Goal: Information Seeking & Learning: Learn about a topic

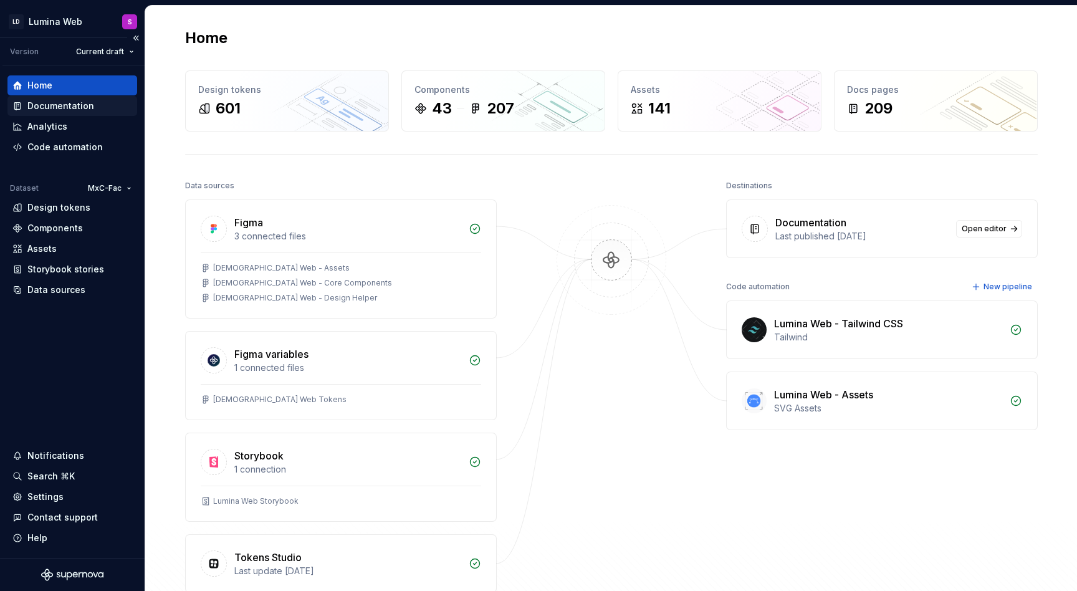
click at [62, 108] on div "Documentation" at bounding box center [60, 106] width 67 height 12
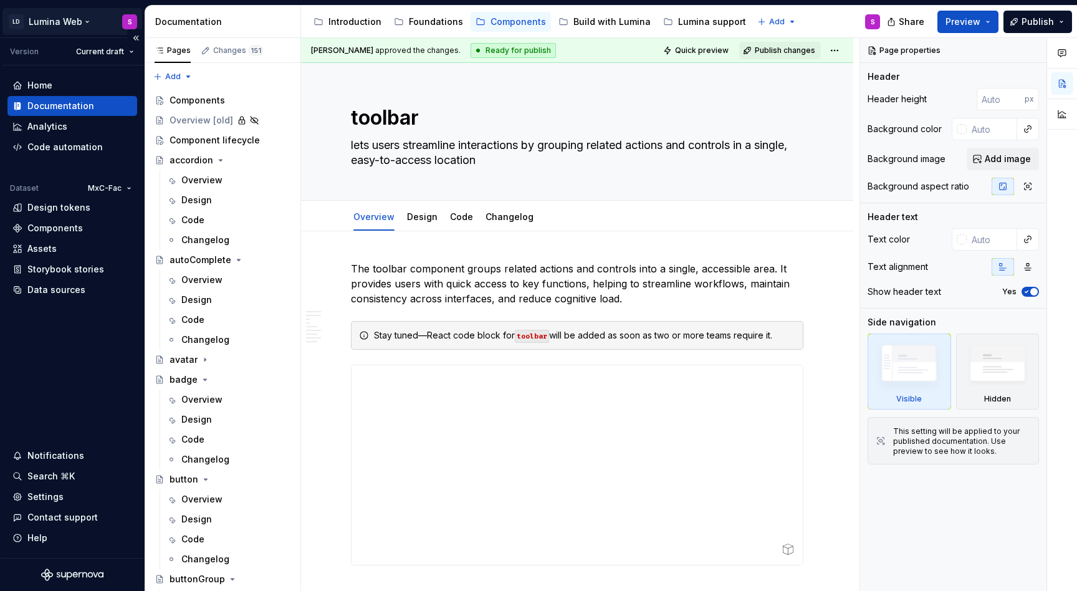
click at [87, 18] on html "LD Lumina Web S Version Current draft Home Documentation Analytics Code automat…" at bounding box center [538, 295] width 1077 height 591
click at [81, 24] on html "LD Lumina Web S Version Current draft Home Documentation Analytics Code automat…" at bounding box center [538, 295] width 1077 height 591
click at [64, 499] on div "Settings" at bounding box center [72, 497] width 120 height 12
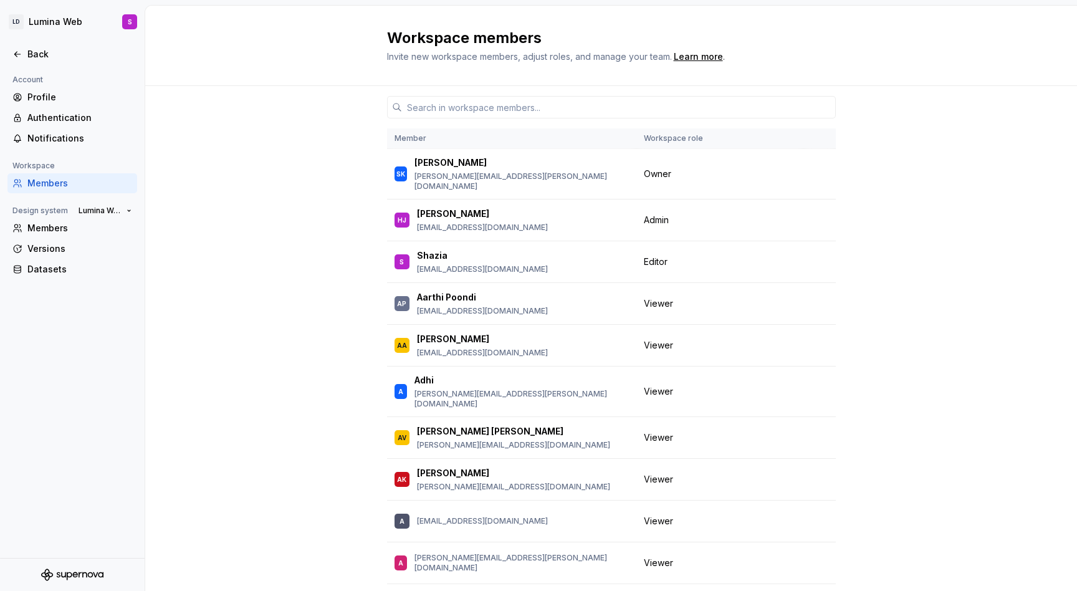
click at [73, 579] on icon "Supernova Logo" at bounding box center [72, 575] width 62 height 12
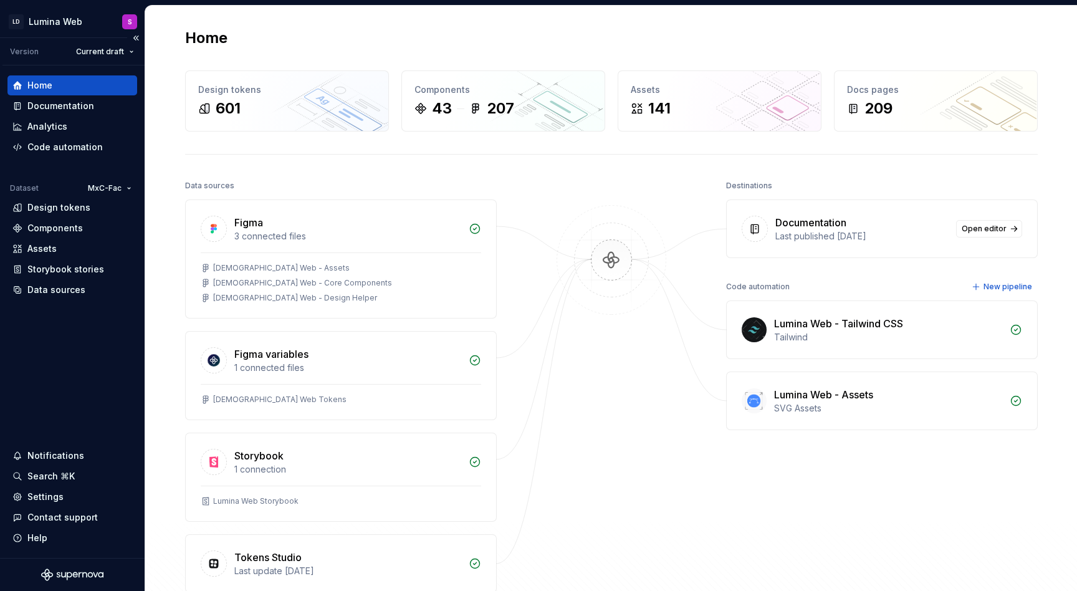
click at [72, 572] on icon "Supernova Logo" at bounding box center [72, 575] width 62 height 12
click at [65, 269] on div "Storybook stories" at bounding box center [65, 269] width 77 height 12
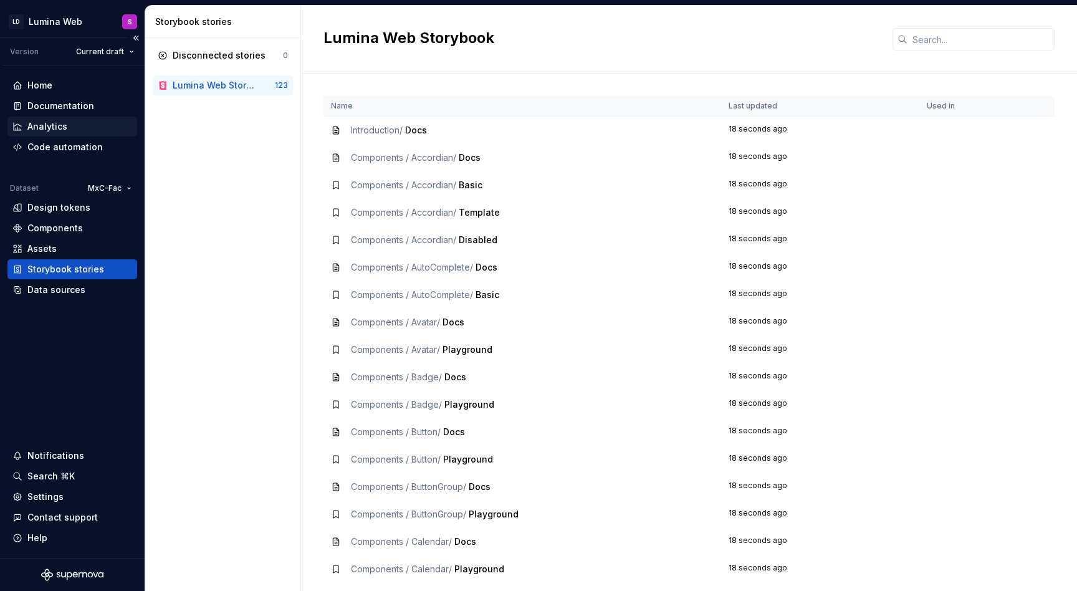
click at [59, 125] on div "Analytics" at bounding box center [47, 126] width 40 height 12
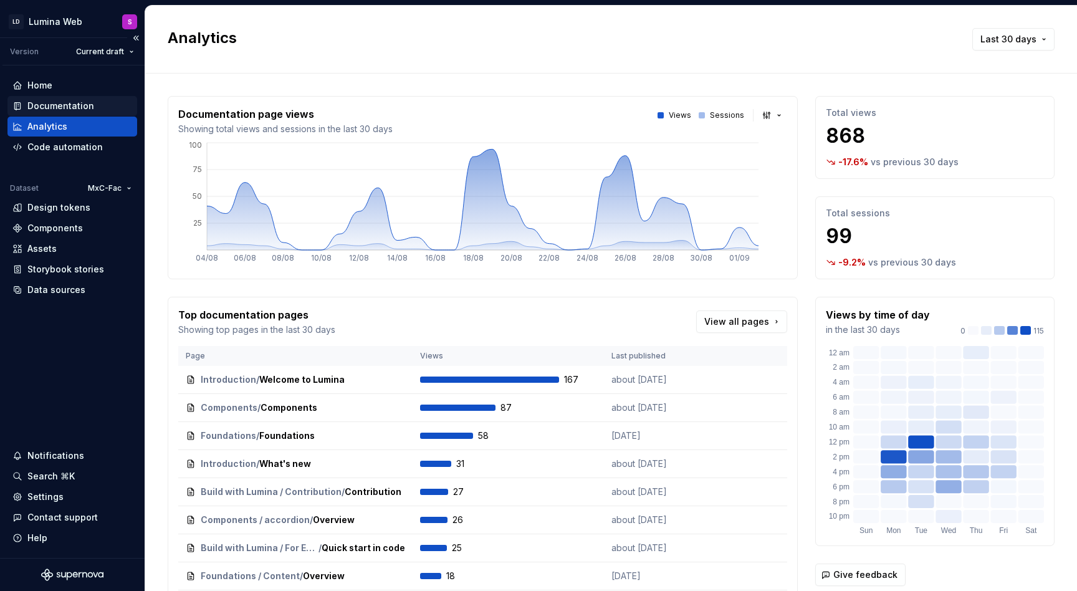
click at [67, 100] on div "Documentation" at bounding box center [60, 106] width 67 height 12
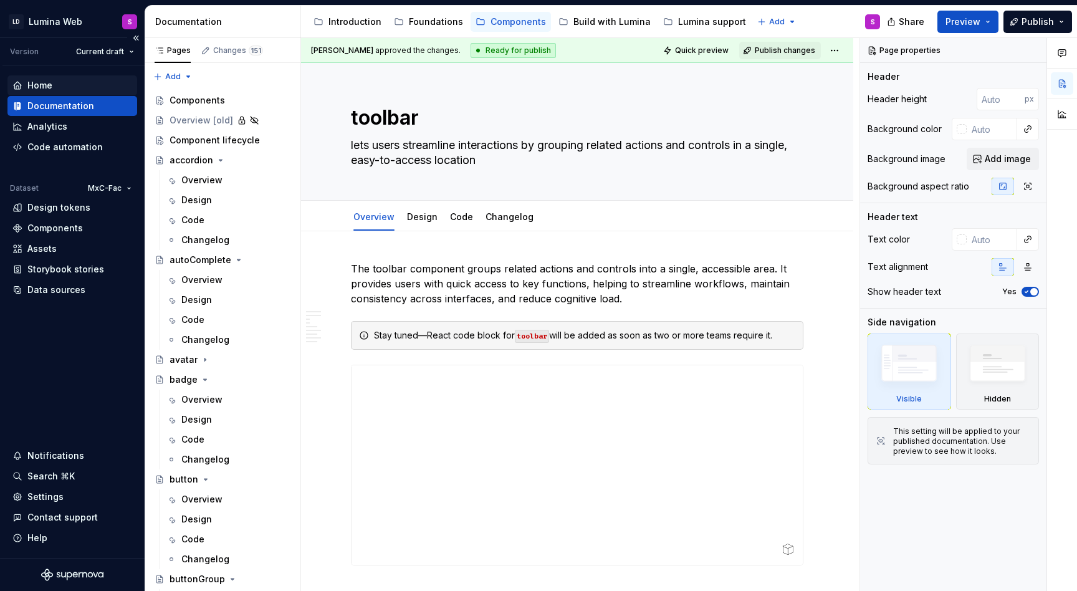
click at [62, 79] on div "Home" at bounding box center [72, 85] width 120 height 12
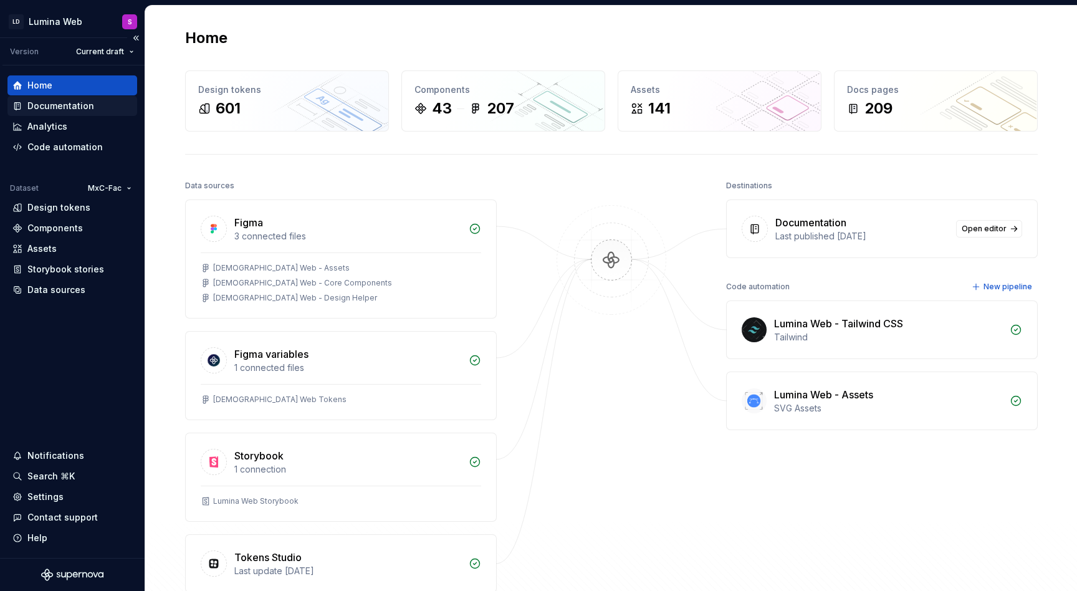
click at [77, 105] on div "Documentation" at bounding box center [60, 106] width 67 height 12
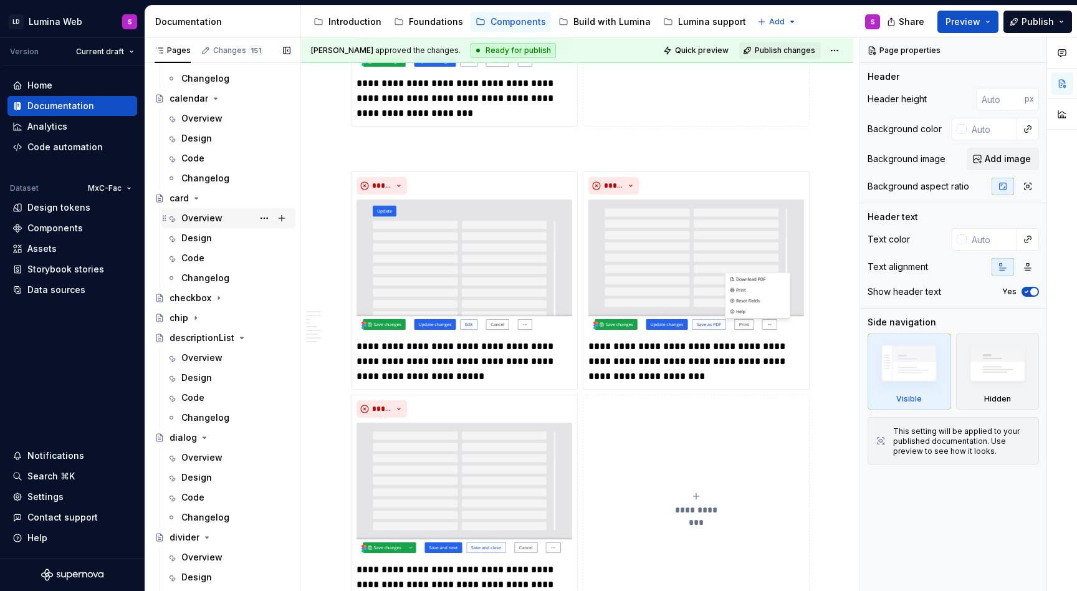
scroll to position [571, 0]
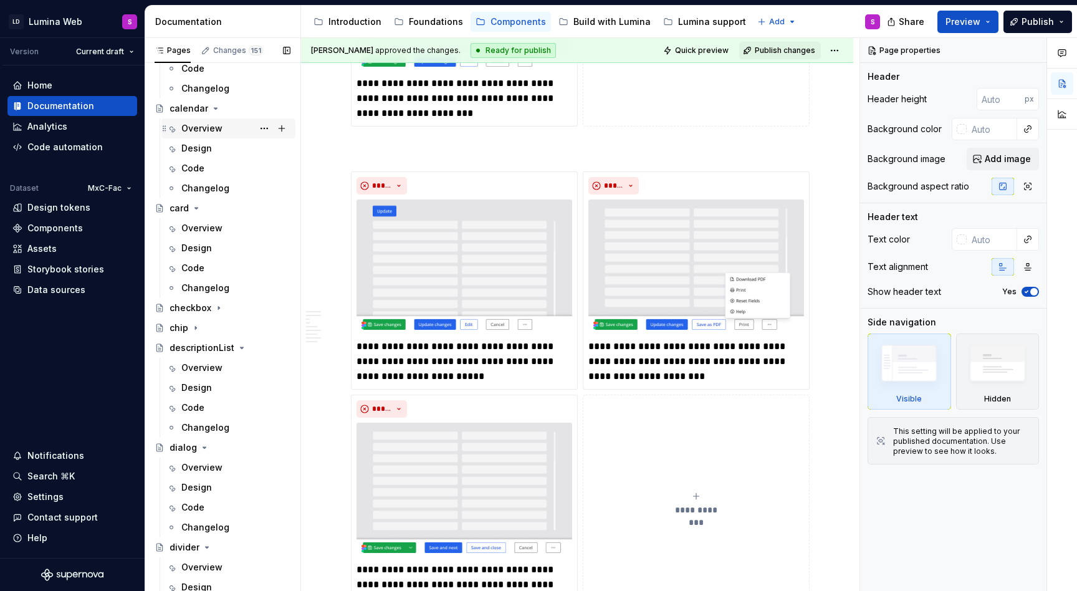
click at [209, 128] on div "Overview" at bounding box center [201, 128] width 41 height 12
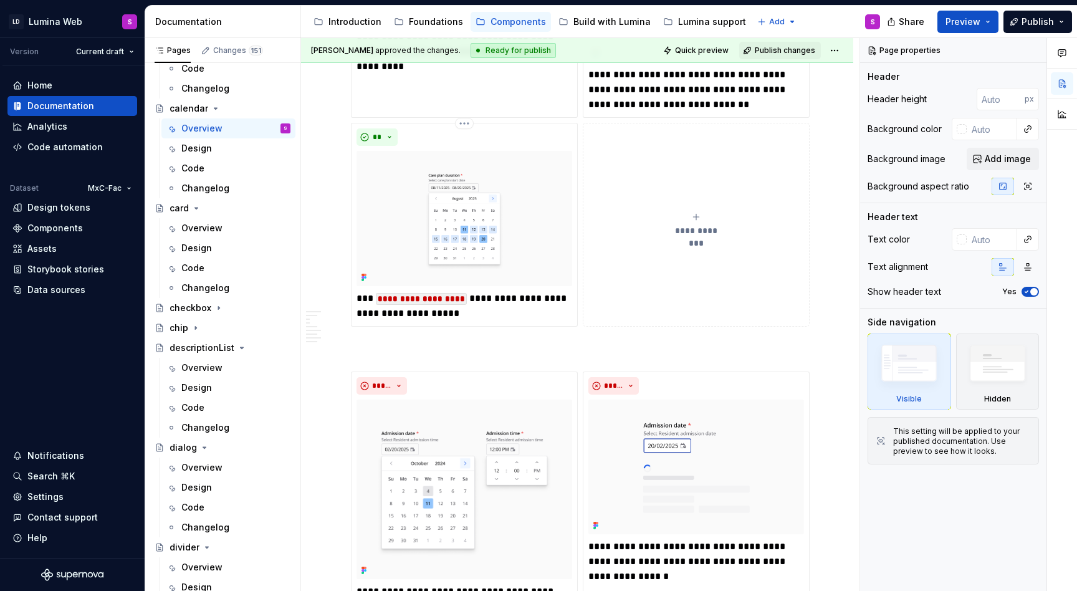
scroll to position [1866, 0]
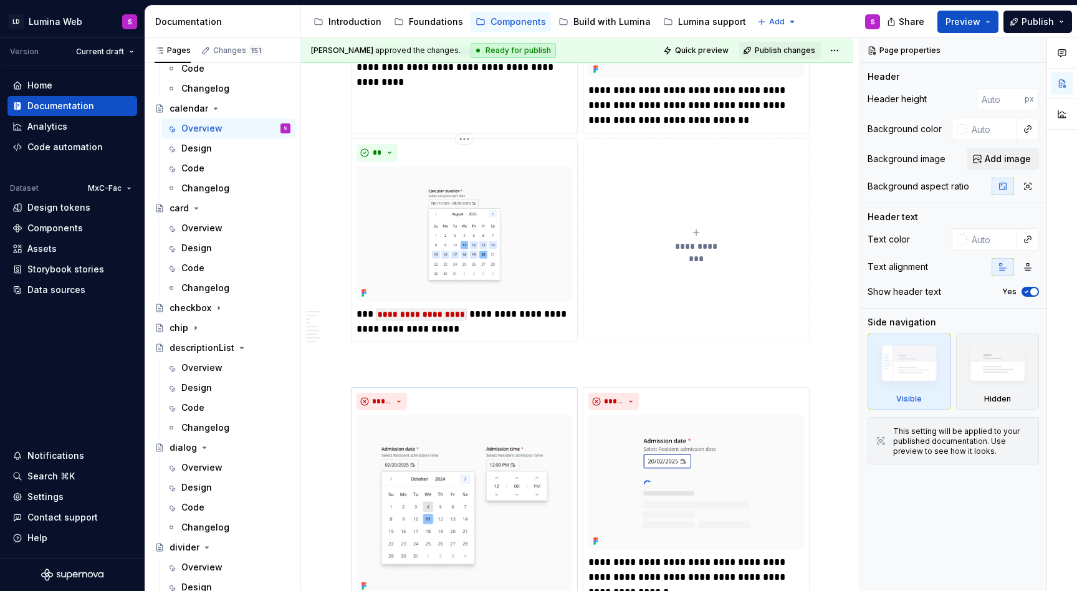
type textarea "*"
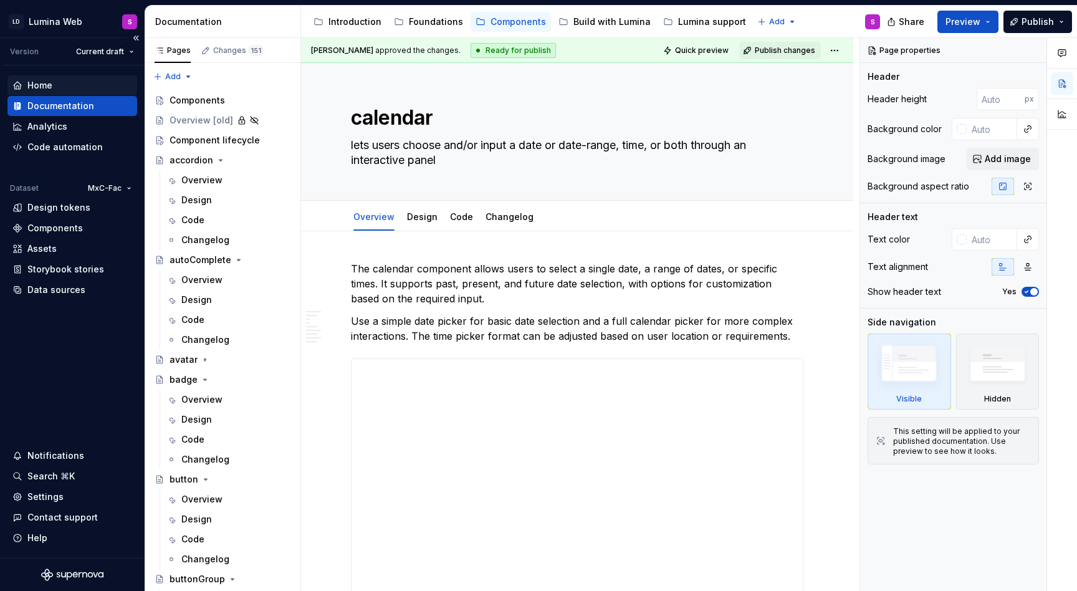
click at [49, 78] on div "Home" at bounding box center [72, 85] width 130 height 20
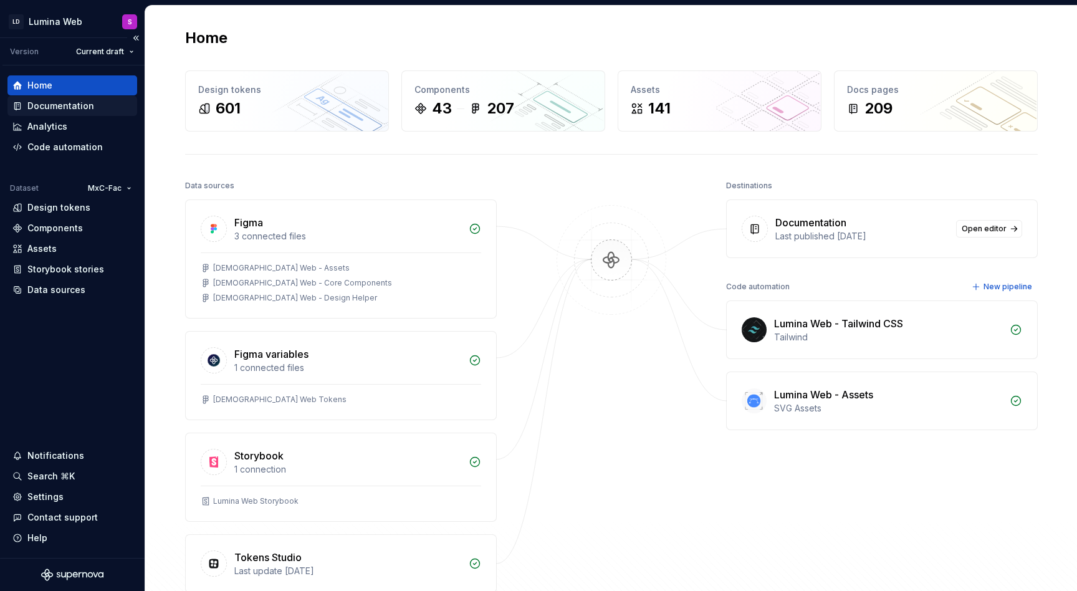
click at [84, 104] on div "Documentation" at bounding box center [60, 106] width 67 height 12
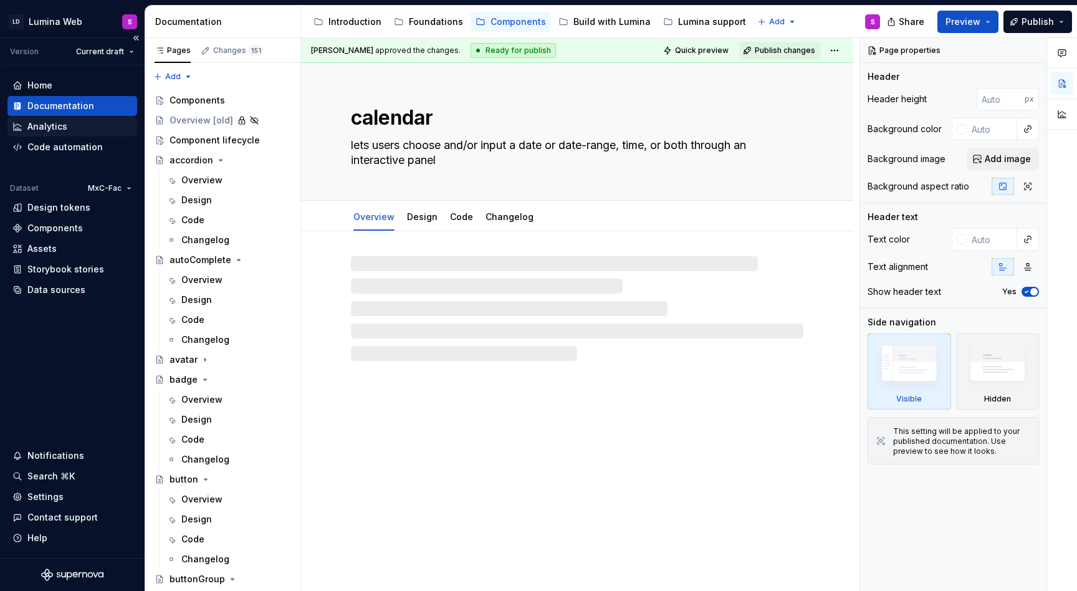
click at [68, 123] on div "Analytics" at bounding box center [72, 126] width 120 height 12
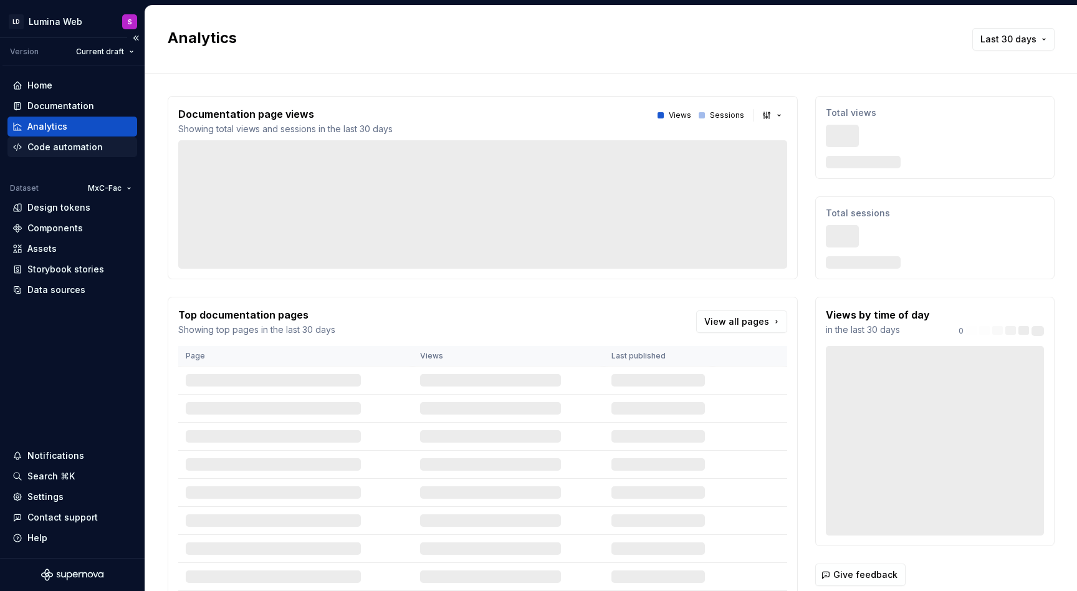
click at [68, 144] on div "Code automation" at bounding box center [64, 147] width 75 height 12
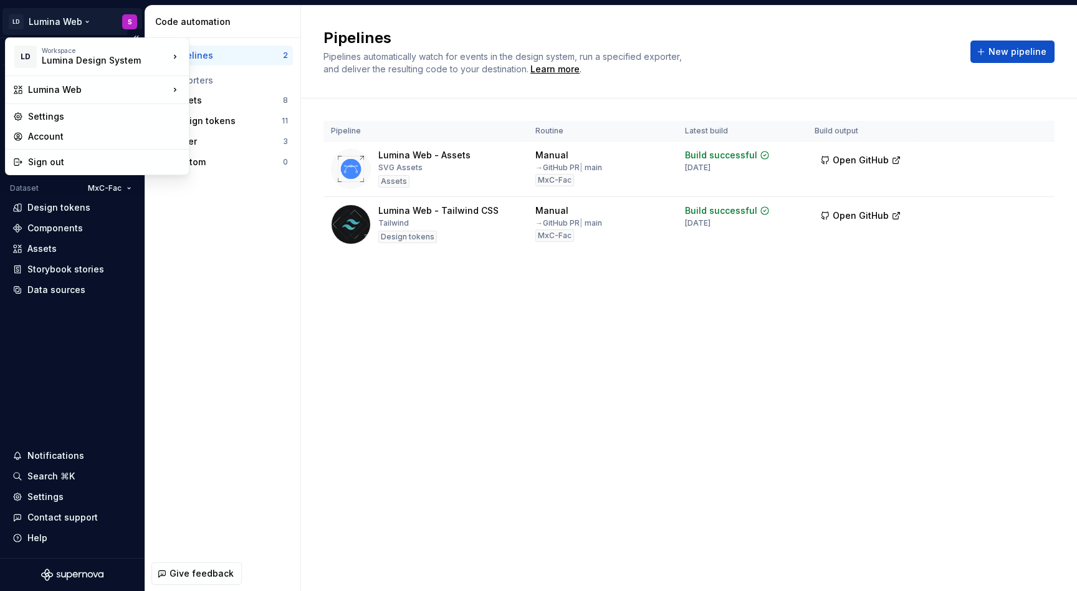
click at [55, 27] on html "LD Lumina Web S Version Current draft Home Documentation Analytics Code automat…" at bounding box center [538, 295] width 1077 height 591
click at [81, 360] on html "LD Lumina Web S Version Current draft Home Documentation Analytics Code automat…" at bounding box center [538, 295] width 1077 height 591
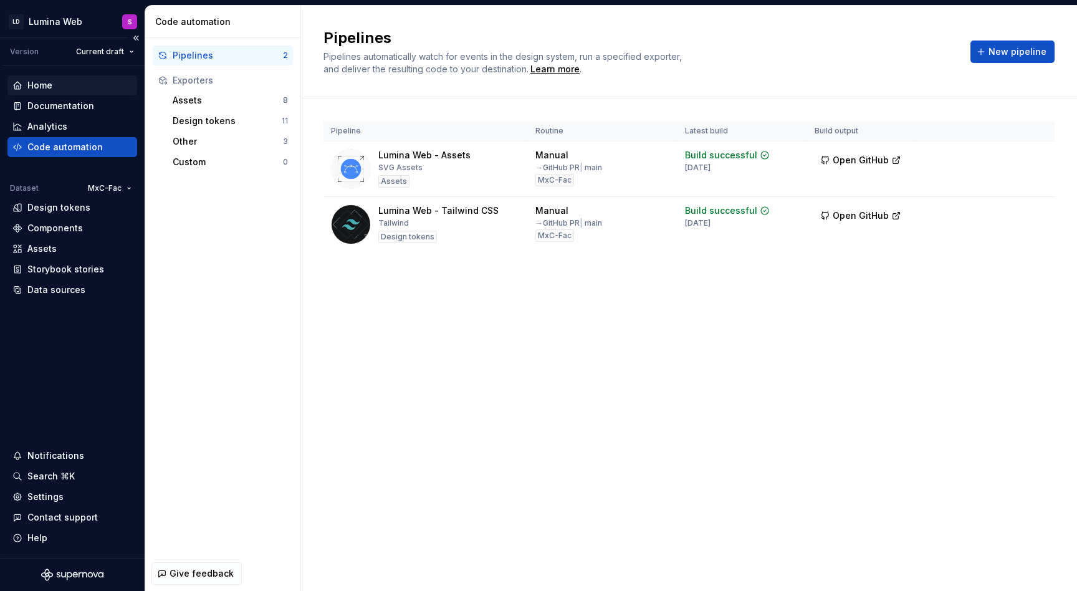
click at [50, 89] on div "Home" at bounding box center [39, 85] width 25 height 12
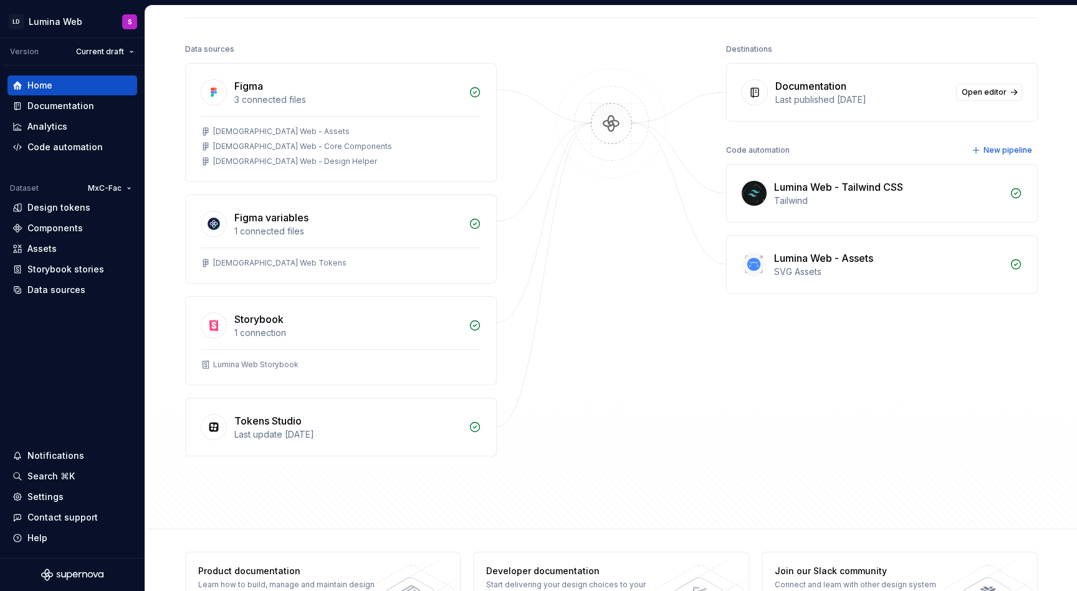
scroll to position [127, 0]
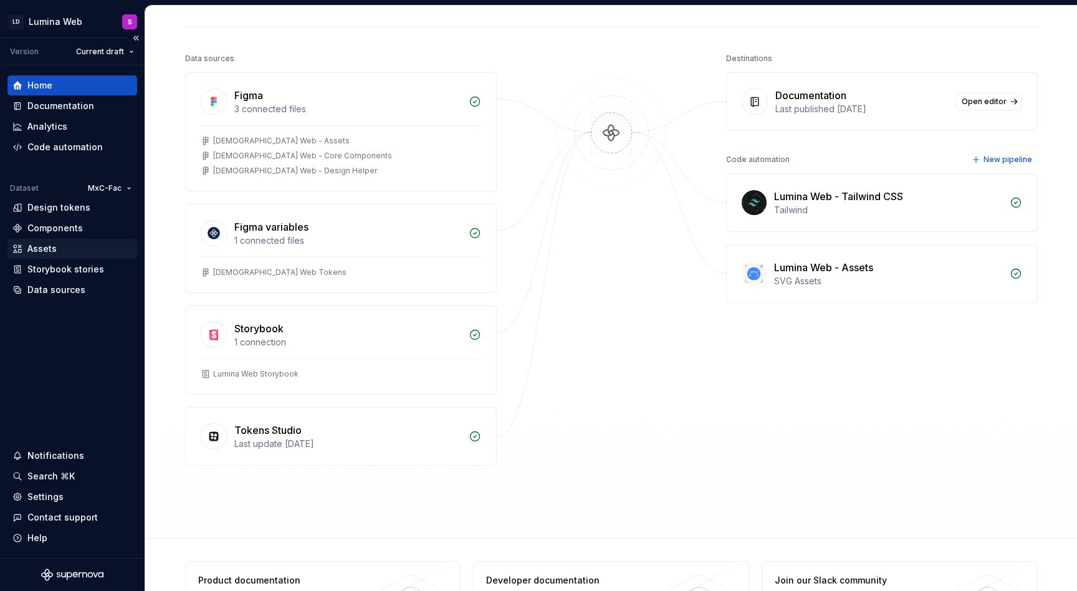
click at [42, 248] on div "Assets" at bounding box center [41, 249] width 29 height 12
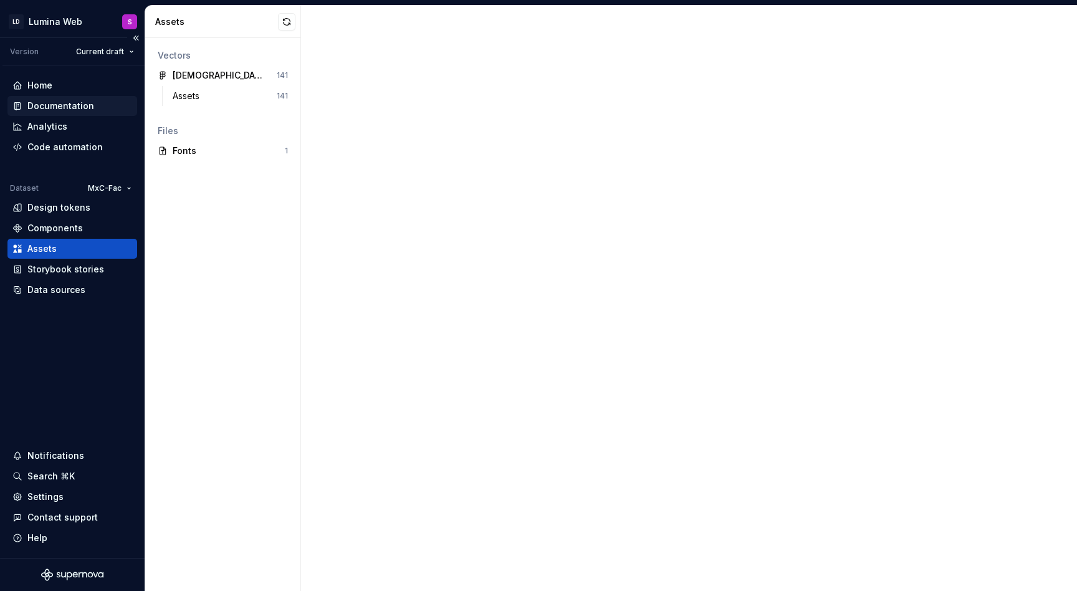
click at [62, 107] on div "Documentation" at bounding box center [60, 106] width 67 height 12
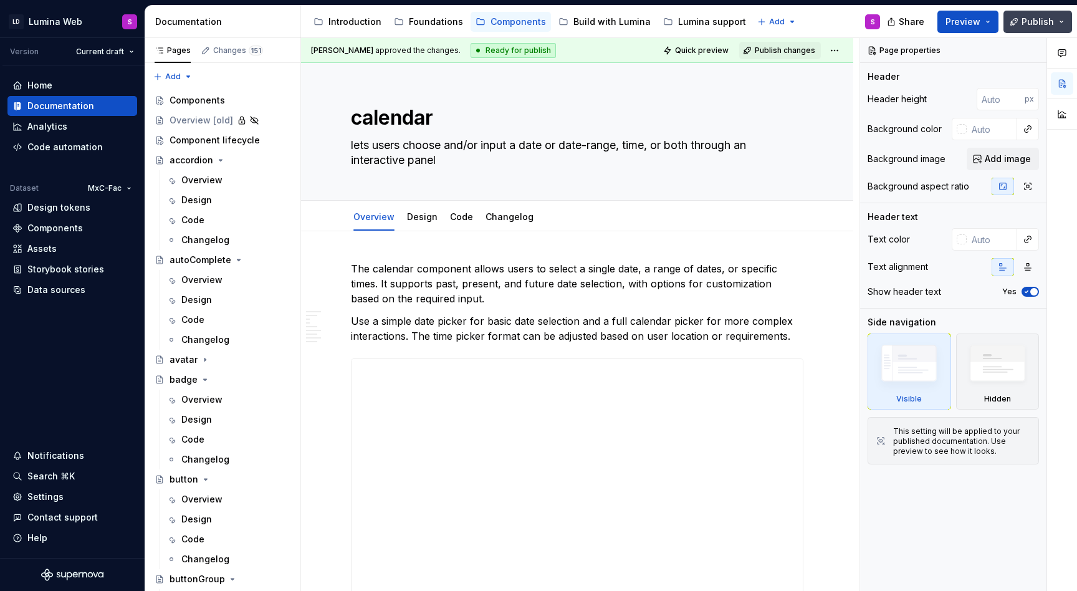
click at [1064, 21] on button "Publish" at bounding box center [1038, 22] width 69 height 22
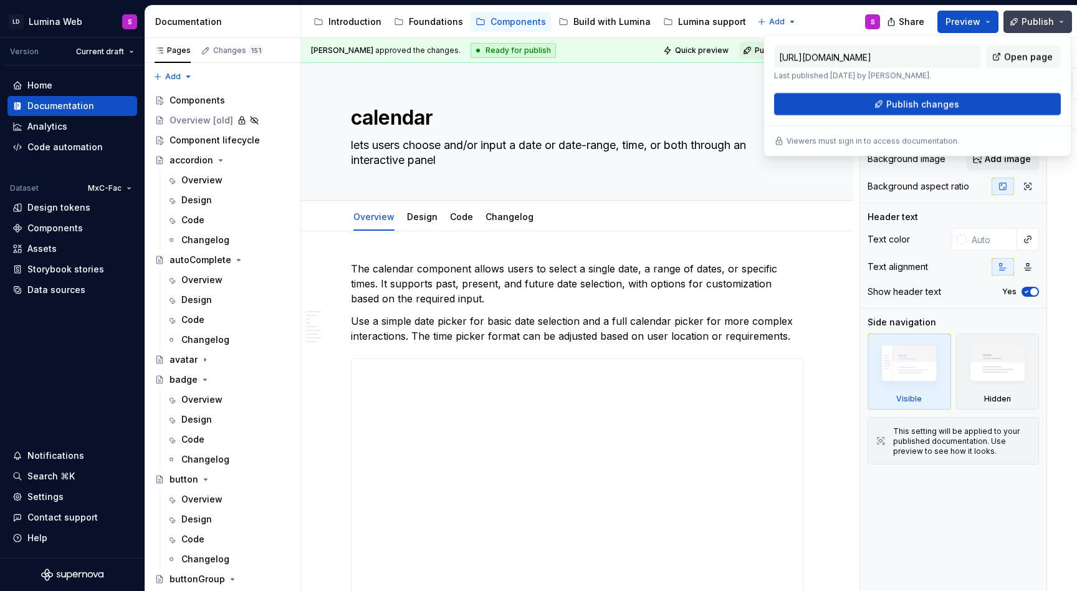
click at [1064, 20] on button "Publish" at bounding box center [1038, 22] width 69 height 22
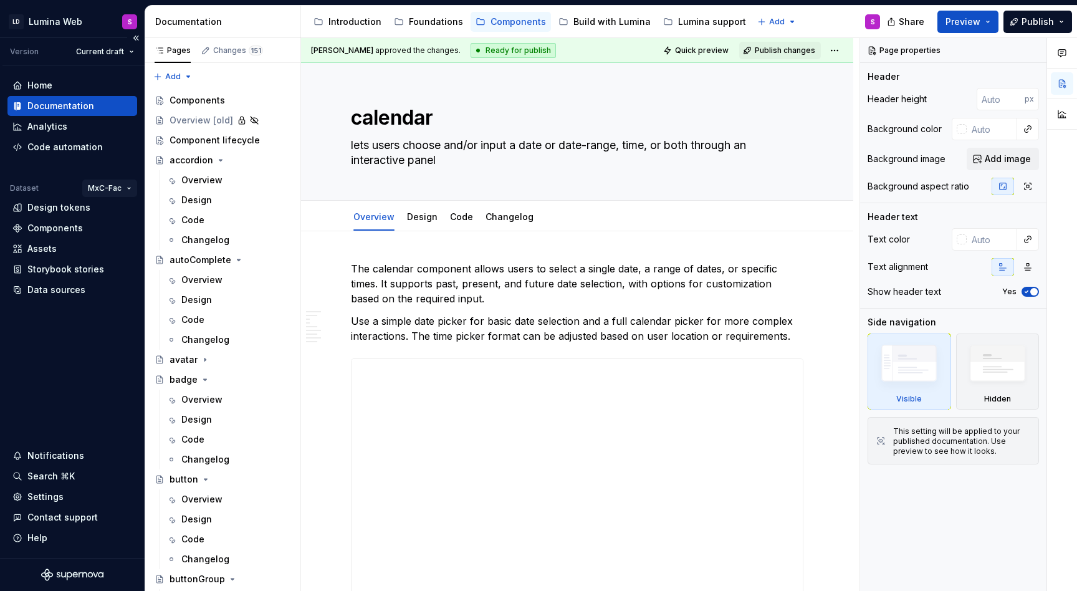
type textarea "*"
click at [51, 493] on div "Settings" at bounding box center [45, 497] width 36 height 12
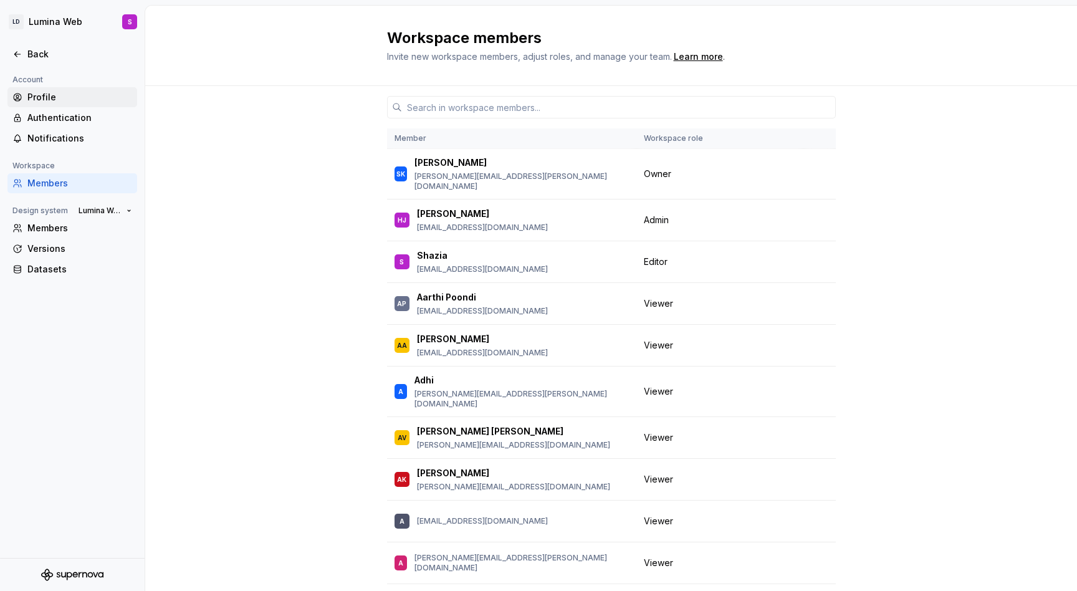
click at [55, 95] on div "Profile" at bounding box center [79, 97] width 105 height 12
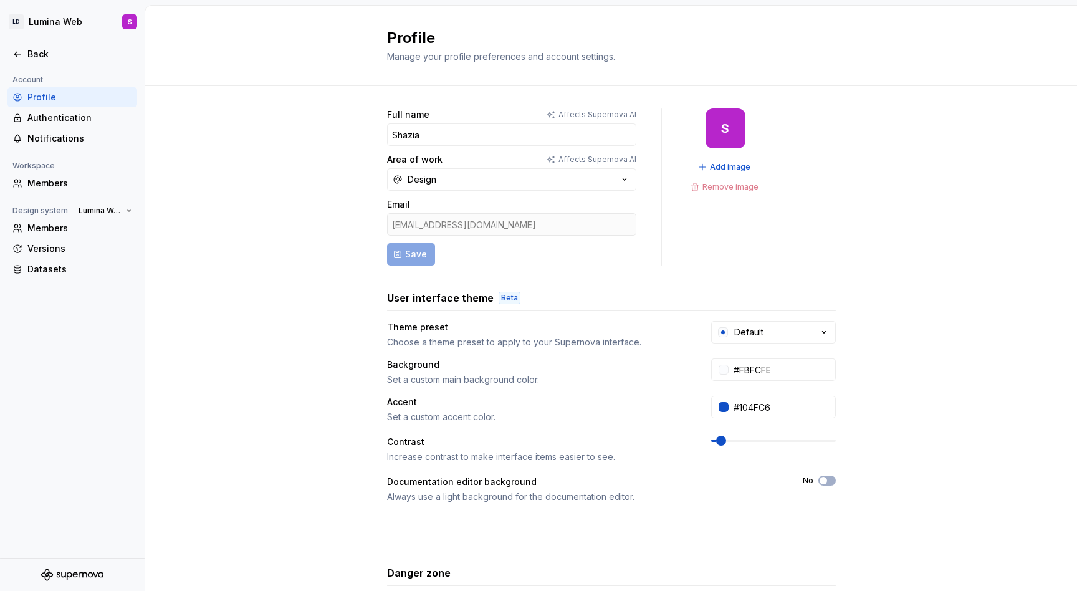
click at [69, 569] on icon "Supernova Logo" at bounding box center [72, 575] width 62 height 12
